Goal: Check status: Check status

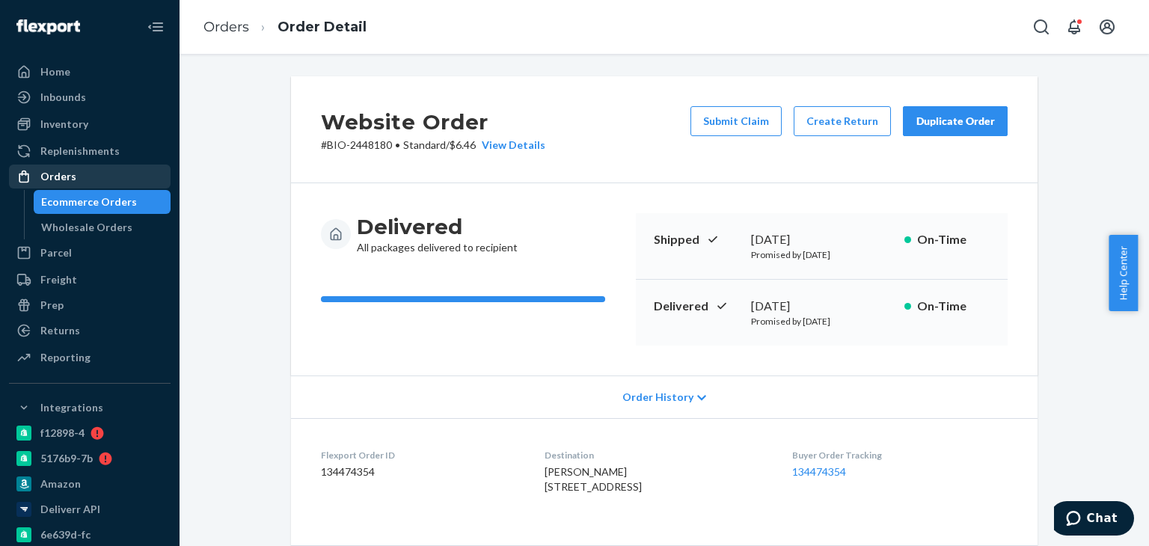
click at [71, 173] on div "Orders" at bounding box center [58, 176] width 36 height 15
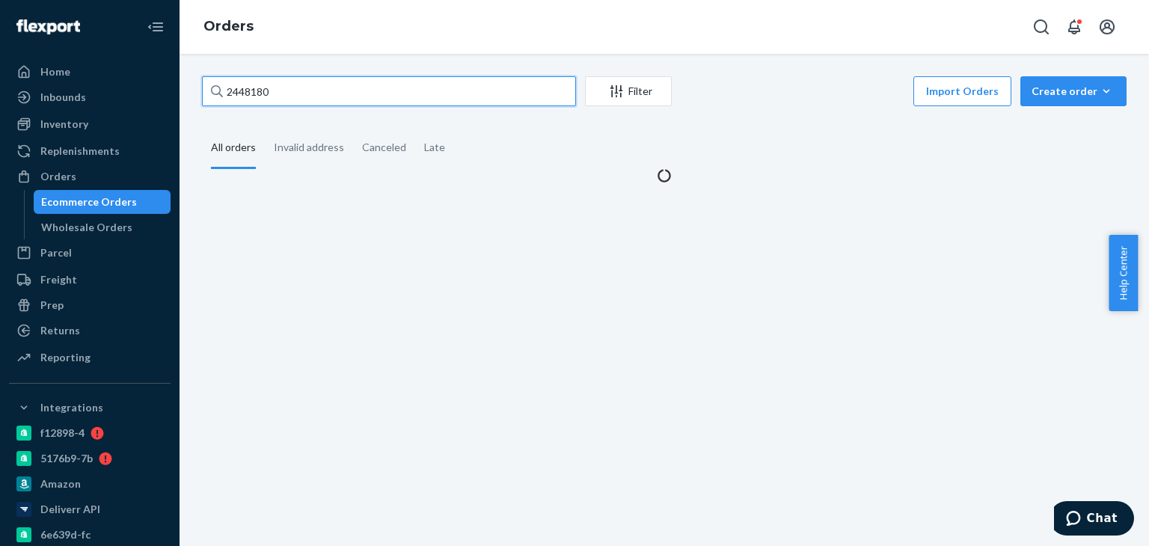
drag, startPoint x: 206, startPoint y: 94, endPoint x: 219, endPoint y: 95, distance: 12.8
click at [192, 94] on div "2448180 Filter Import Orders Create order Ecommerce order Removal order All ord…" at bounding box center [664, 129] width 947 height 107
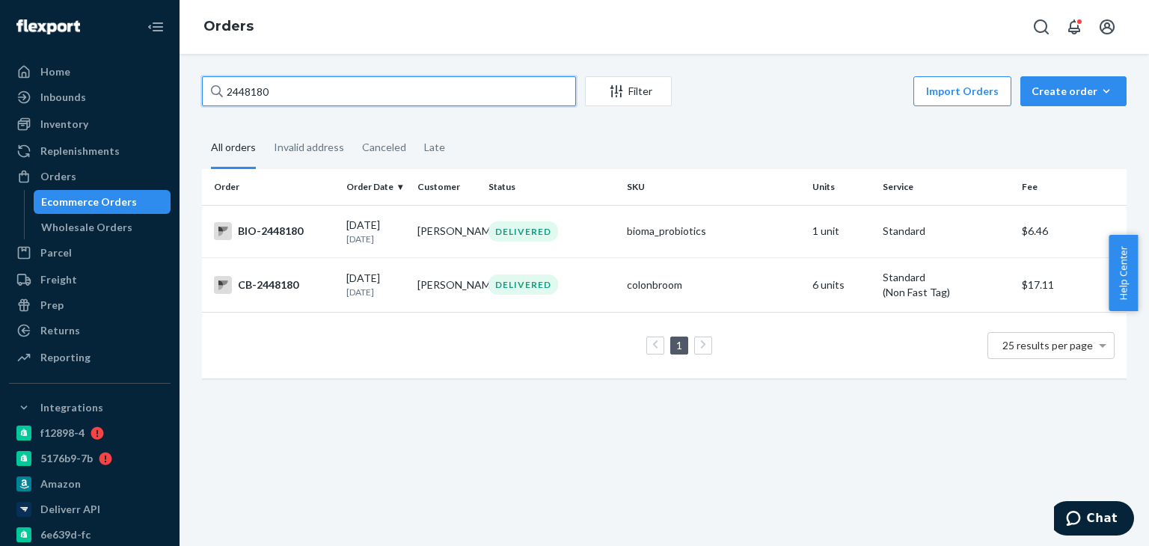
drag, startPoint x: 221, startPoint y: 94, endPoint x: 284, endPoint y: 84, distance: 63.0
click at [330, 79] on input "2448180" at bounding box center [389, 91] width 374 height 30
drag, startPoint x: 269, startPoint y: 91, endPoint x: 230, endPoint y: 92, distance: 38.9
click at [230, 91] on input "2448180" at bounding box center [389, 91] width 374 height 30
paste input "1305868"
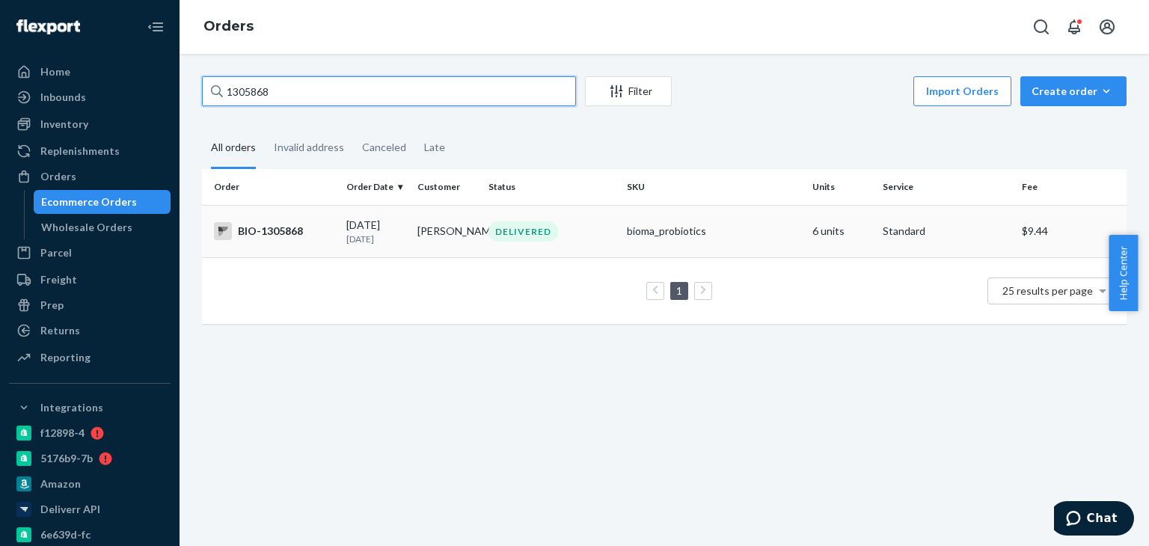
type input "1305868"
click at [604, 231] on div "DELIVERED" at bounding box center [552, 231] width 132 height 20
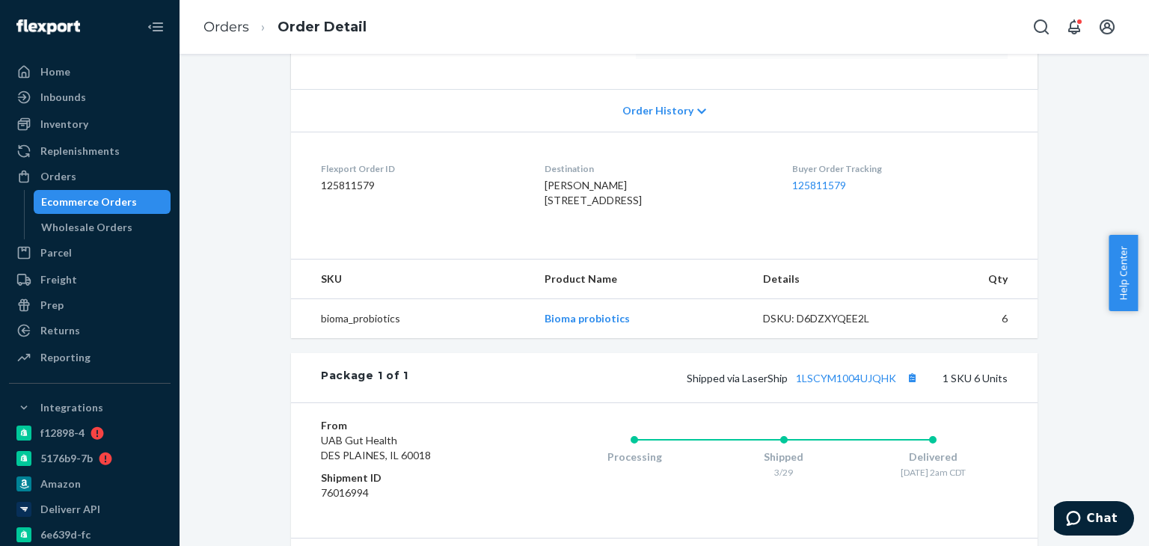
scroll to position [374, 0]
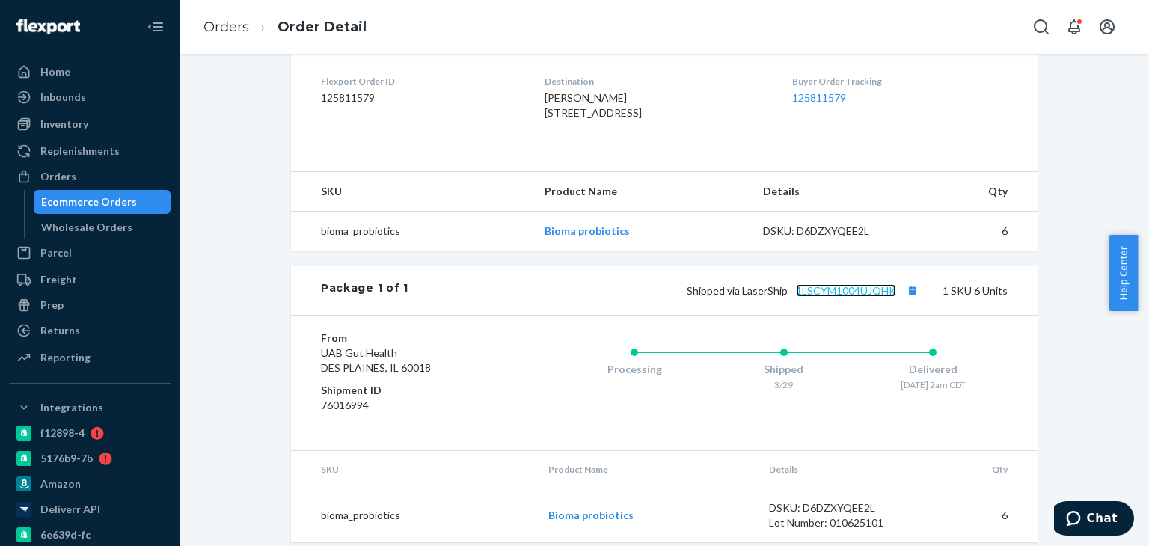
click at [831, 297] on link "1LSCYM1004UJQHK" at bounding box center [846, 290] width 100 height 13
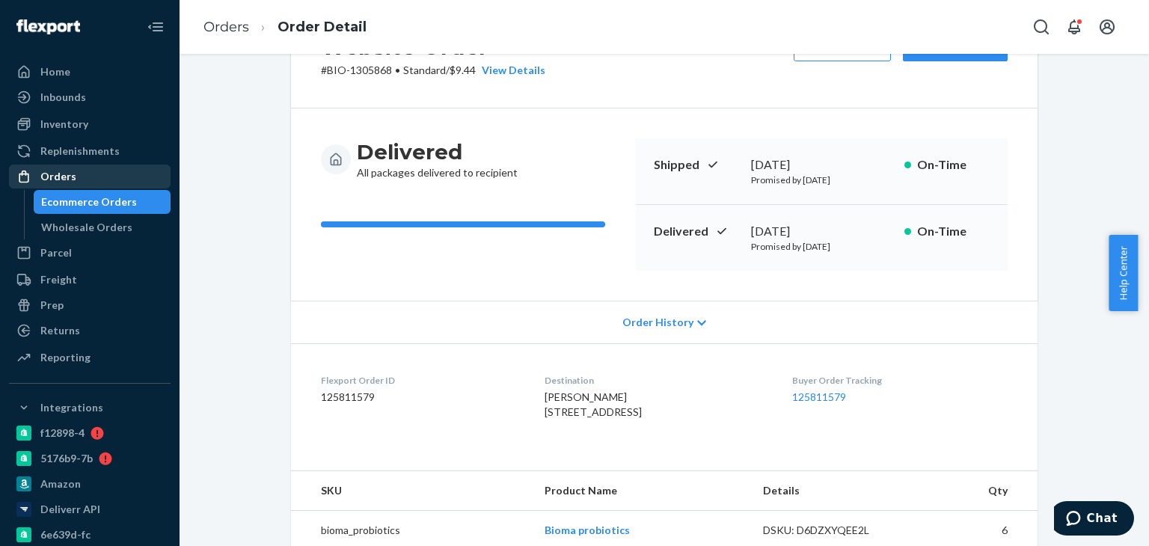
click at [105, 171] on div "Orders" at bounding box center [89, 176] width 159 height 21
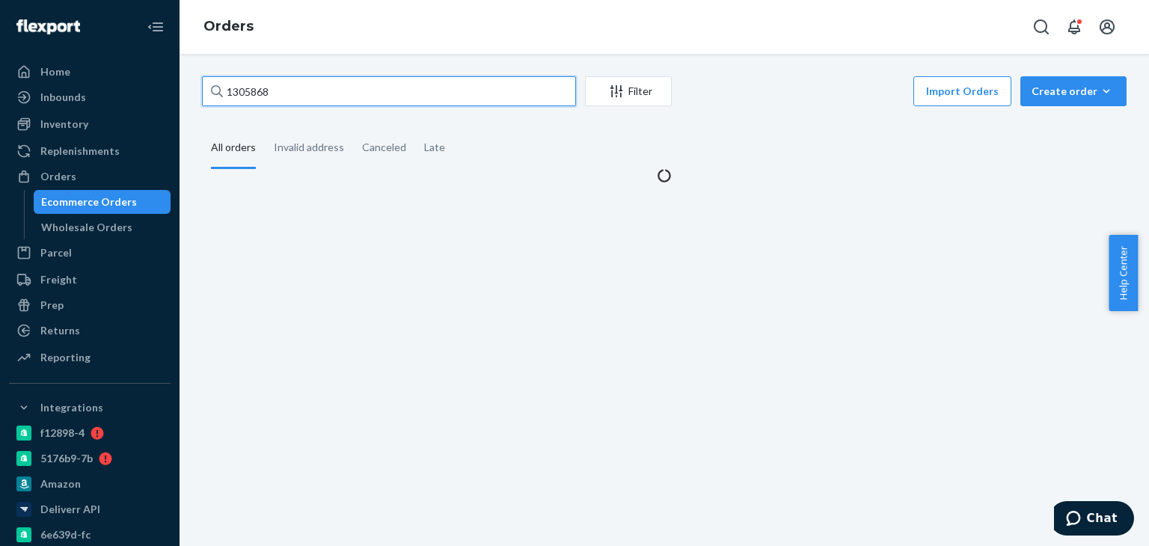
drag, startPoint x: 269, startPoint y: 90, endPoint x: 184, endPoint y: 89, distance: 85.3
click at [184, 89] on div "1305868 Filter Import Orders Create order Ecommerce order Removal order All ord…" at bounding box center [665, 300] width 970 height 492
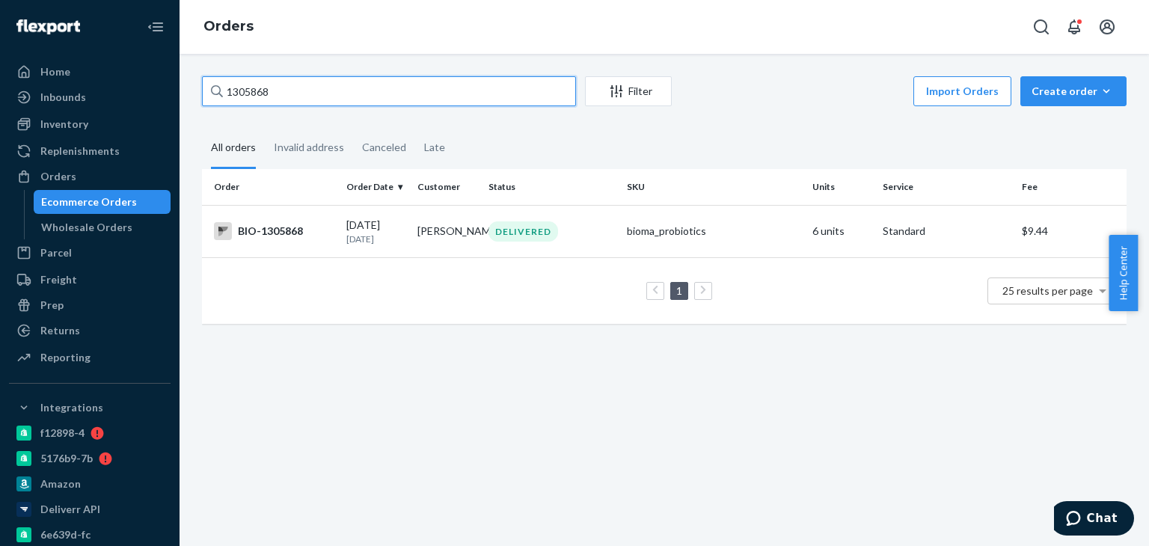
paste input "2312784"
type input "2312784"
click at [581, 219] on td "DELIVERED" at bounding box center [552, 231] width 138 height 52
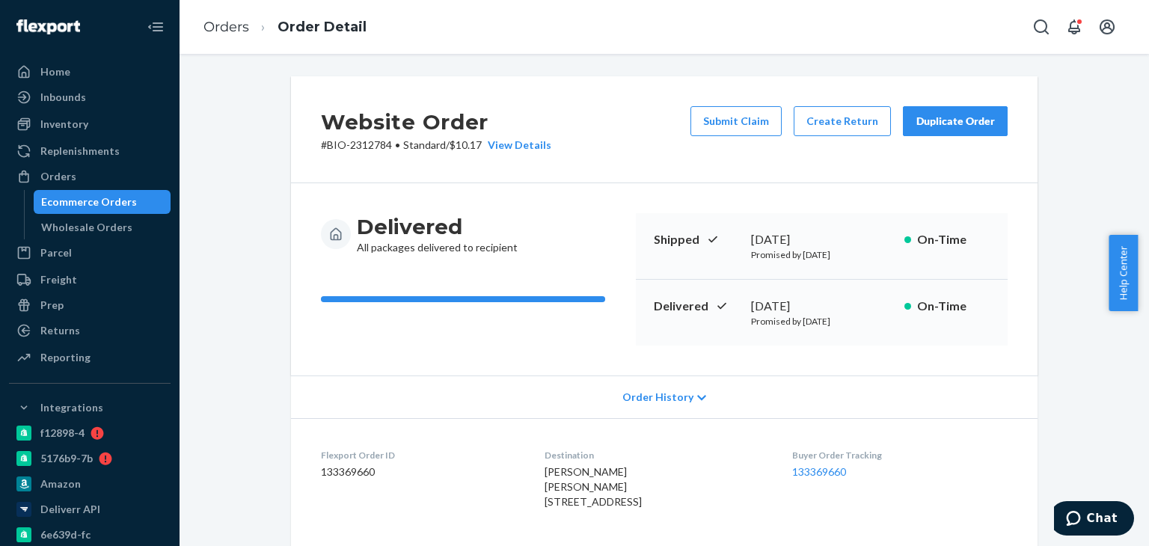
scroll to position [224, 0]
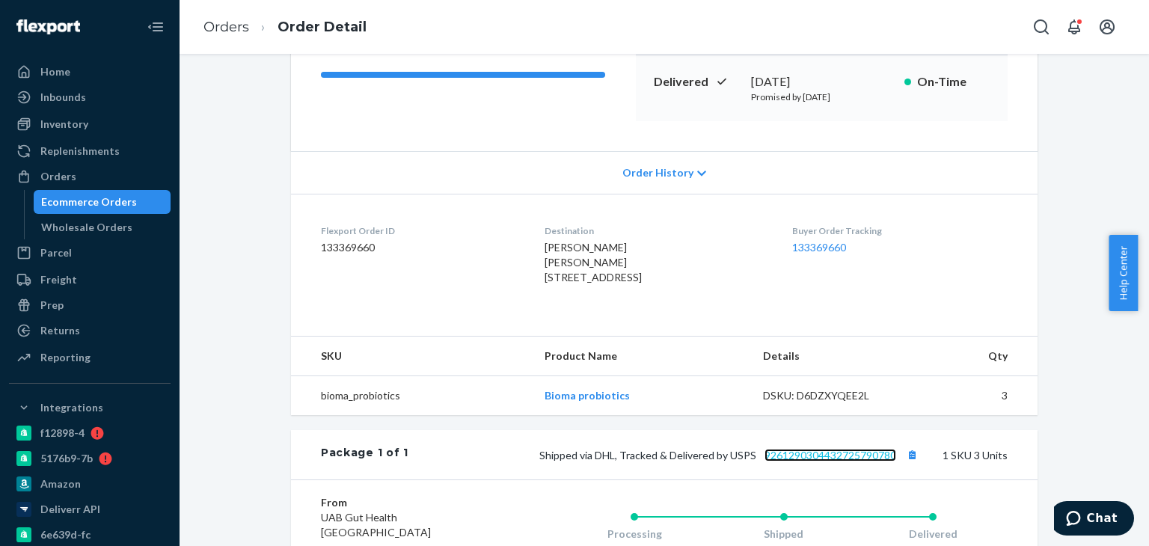
click at [801, 462] on link "9261290304432725790780" at bounding box center [831, 455] width 132 height 13
